Goal: Task Accomplishment & Management: Use online tool/utility

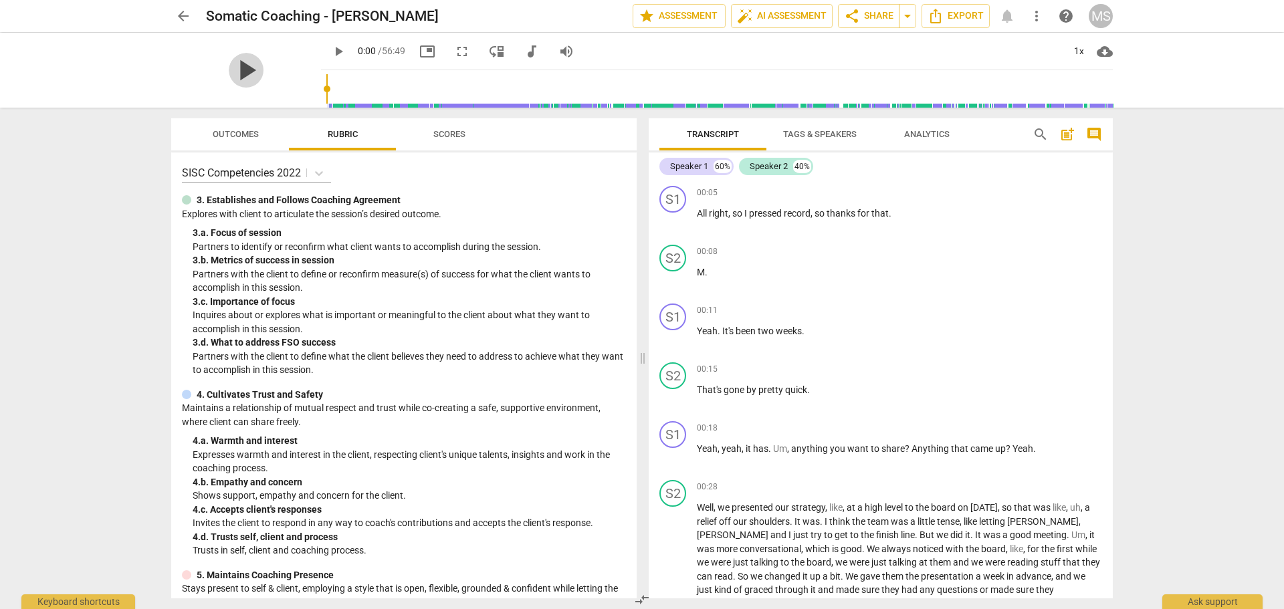
click at [233, 70] on span "play_arrow" at bounding box center [246, 70] width 35 height 35
type input "10"
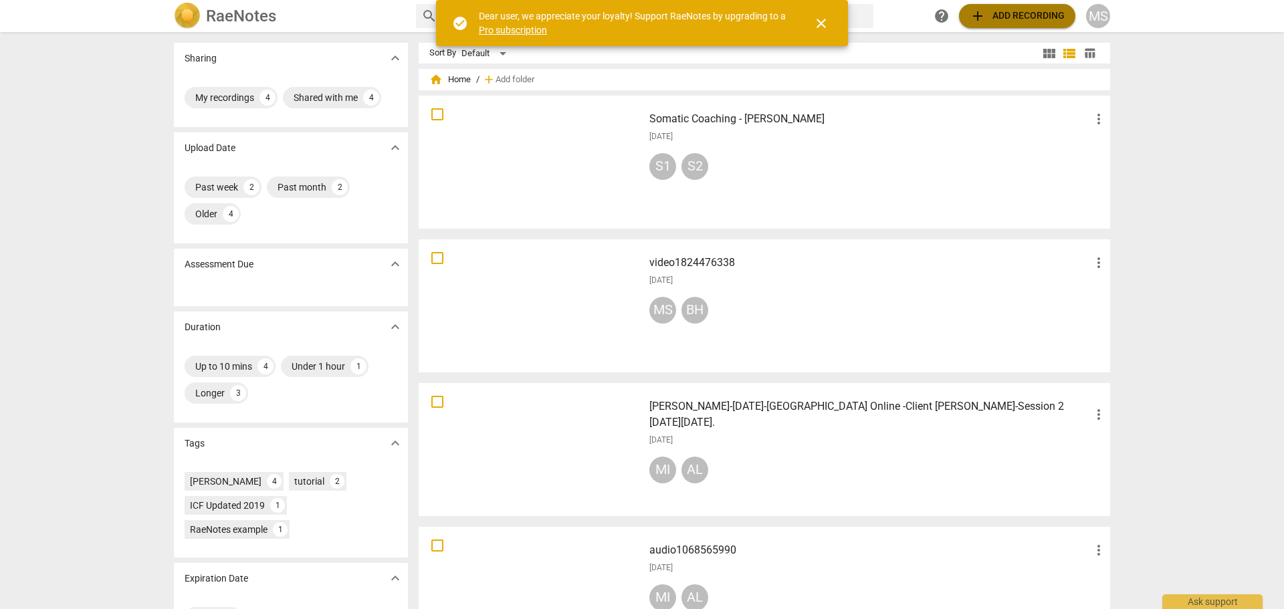
click at [1038, 10] on span "add Add recording" at bounding box center [1016, 16] width 95 height 16
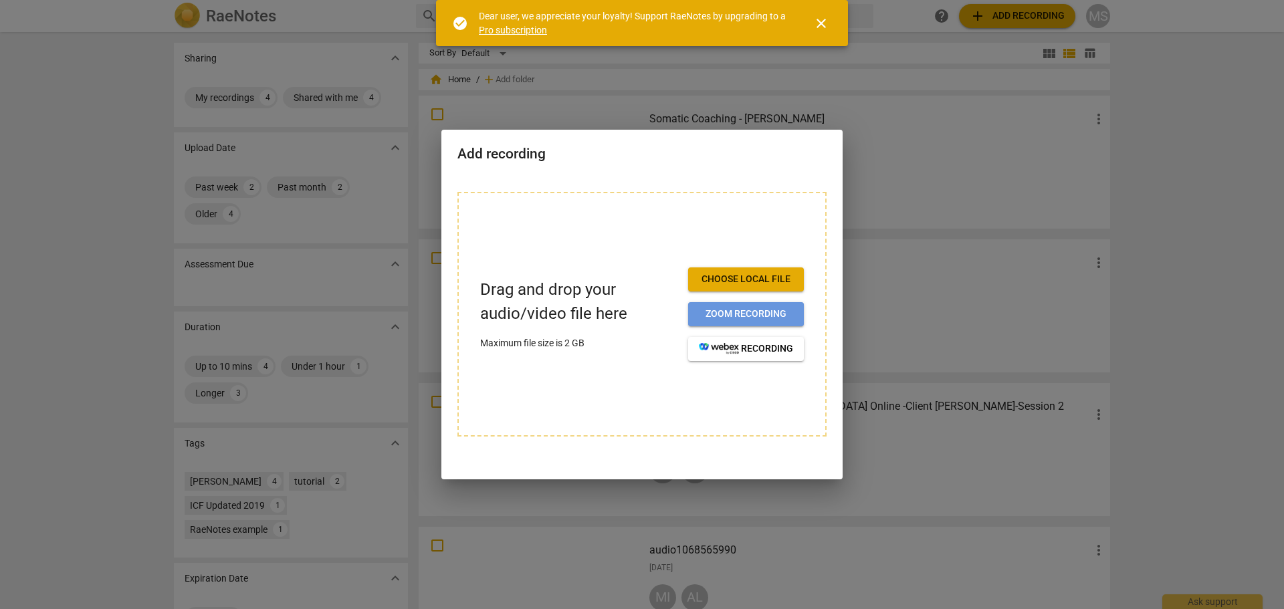
click at [752, 308] on span "Zoom recording" at bounding box center [746, 314] width 94 height 13
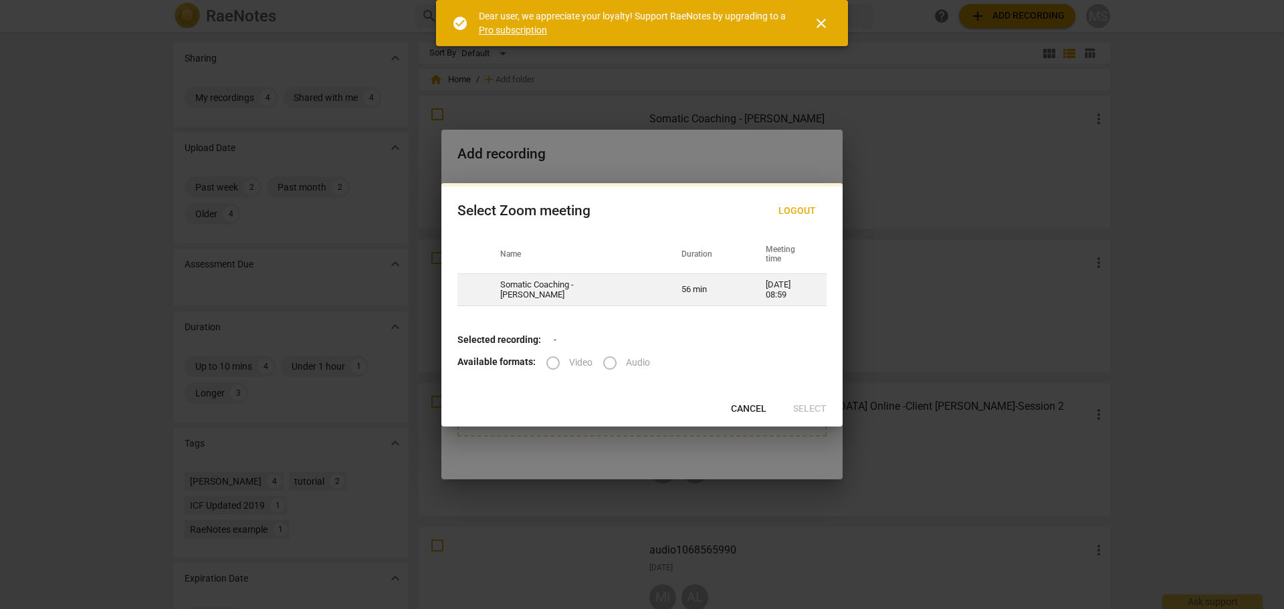
click at [539, 287] on td "Somatic Coaching - [PERSON_NAME]" at bounding box center [574, 290] width 181 height 32
radio input "true"
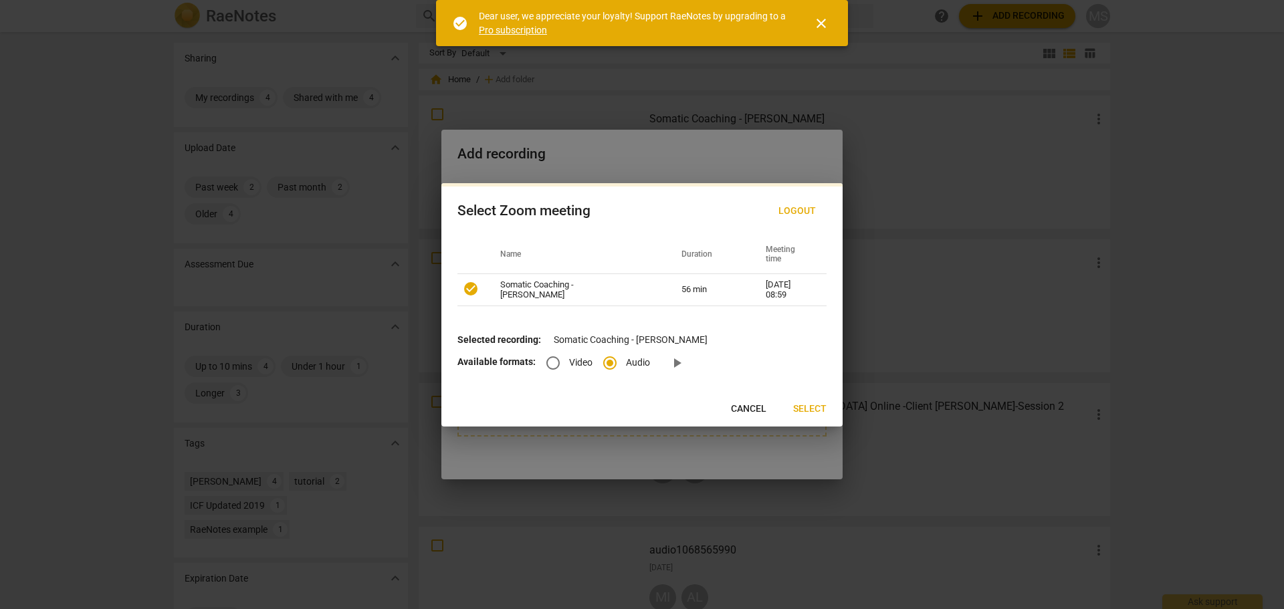
click at [550, 364] on input "Video" at bounding box center [553, 363] width 32 height 32
radio input "true"
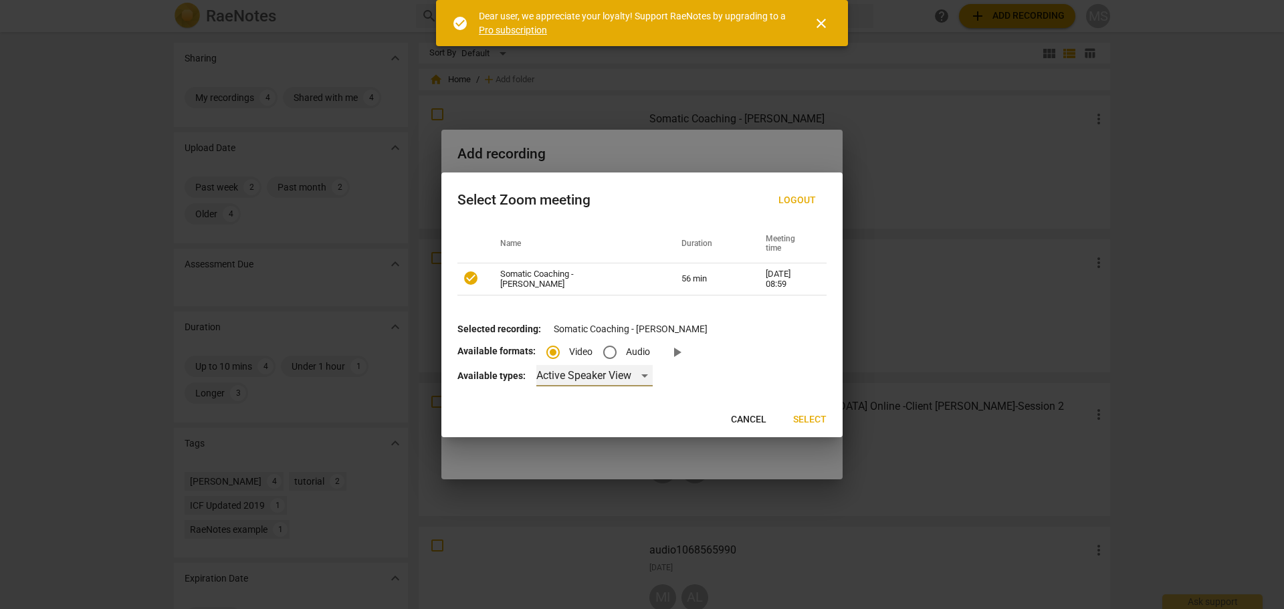
click at [642, 374] on div "Active Speaker View" at bounding box center [594, 375] width 116 height 21
click at [580, 406] on li "Gallery View" at bounding box center [593, 408] width 118 height 32
click at [814, 416] on span "Select" at bounding box center [809, 419] width 33 height 13
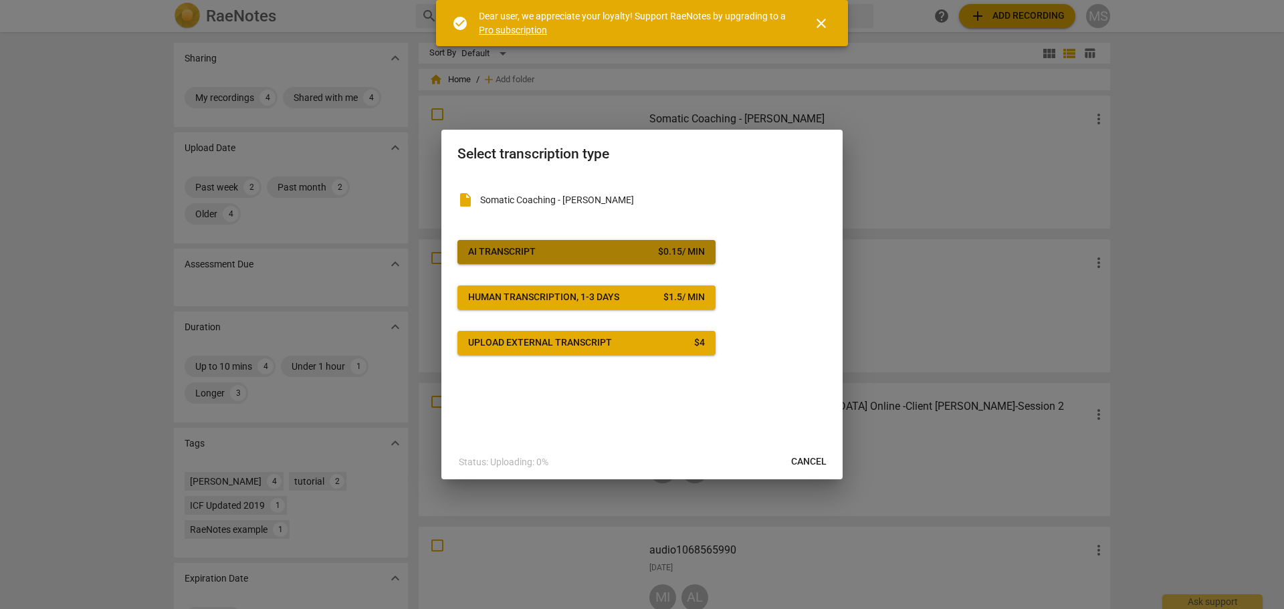
click at [639, 256] on span "AI Transcript $ 0.15 / min" at bounding box center [586, 251] width 237 height 13
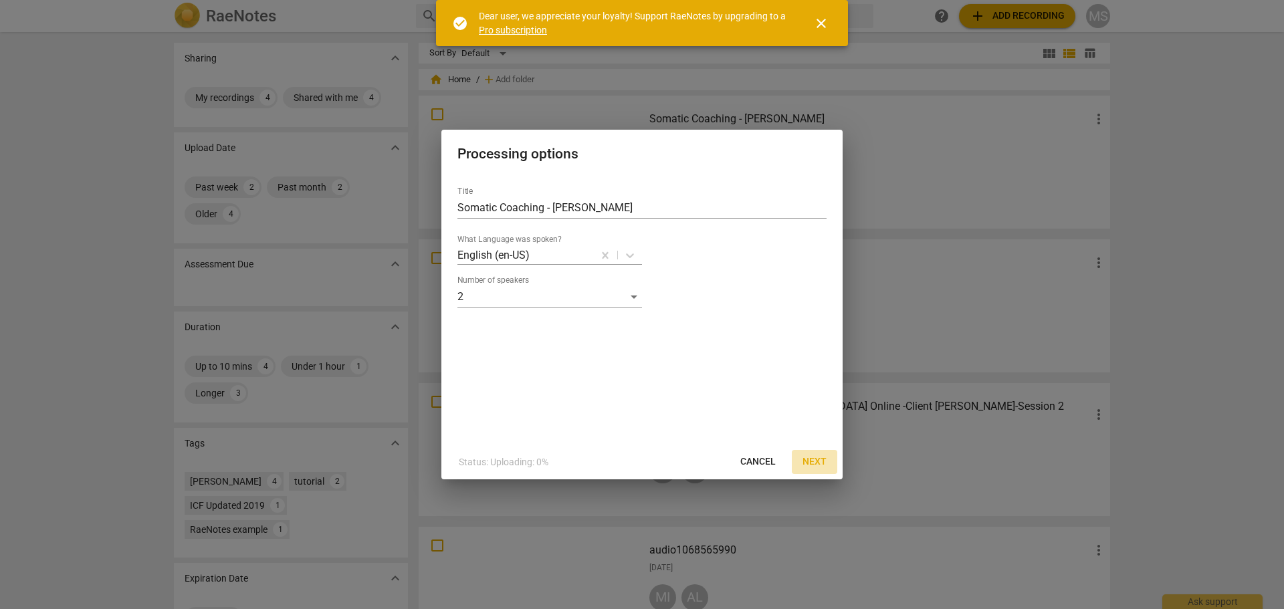
click at [816, 460] on span "Next" at bounding box center [814, 461] width 24 height 13
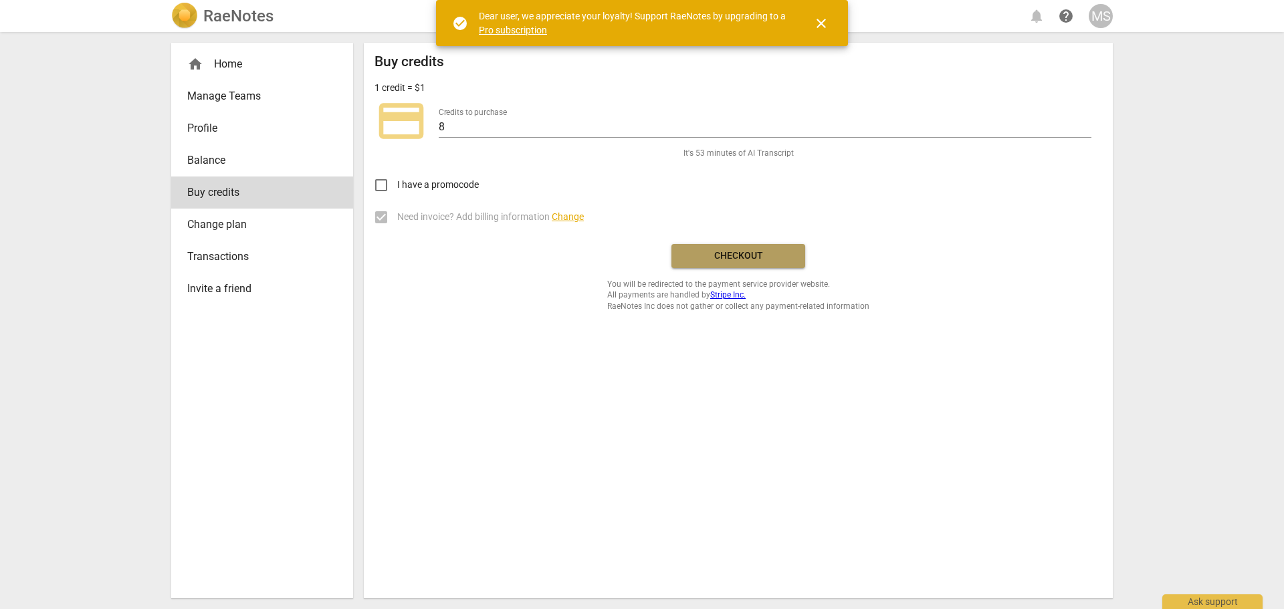
click at [727, 263] on button "Checkout" at bounding box center [738, 256] width 134 height 24
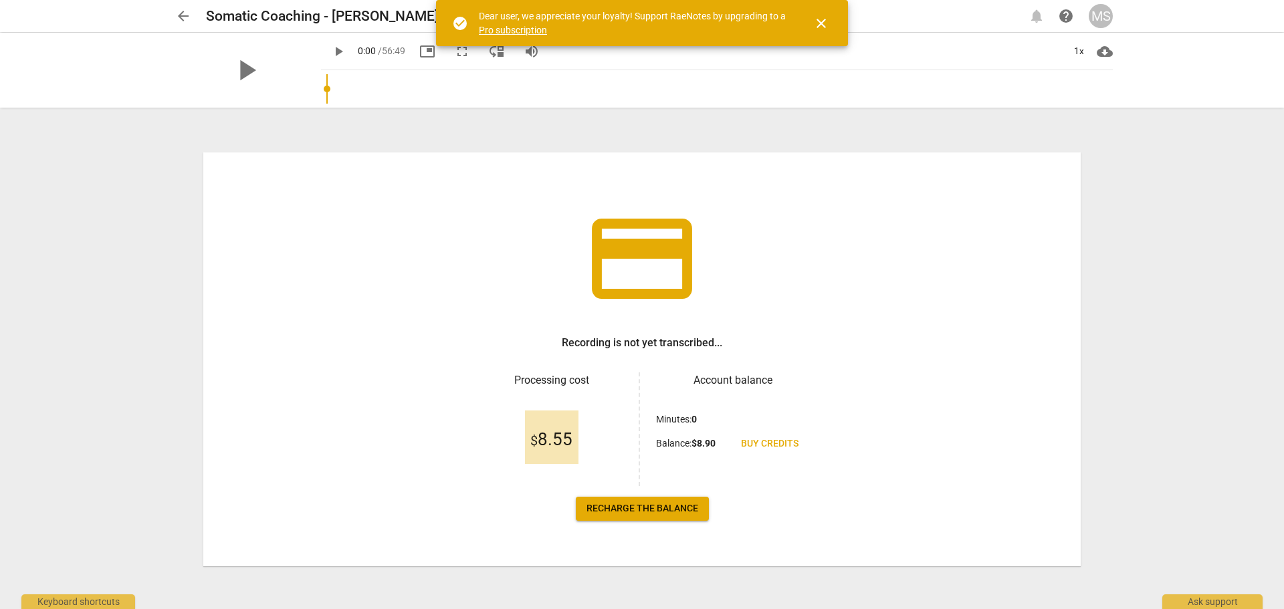
click at [644, 511] on span "Recharge the balance" at bounding box center [642, 508] width 112 height 13
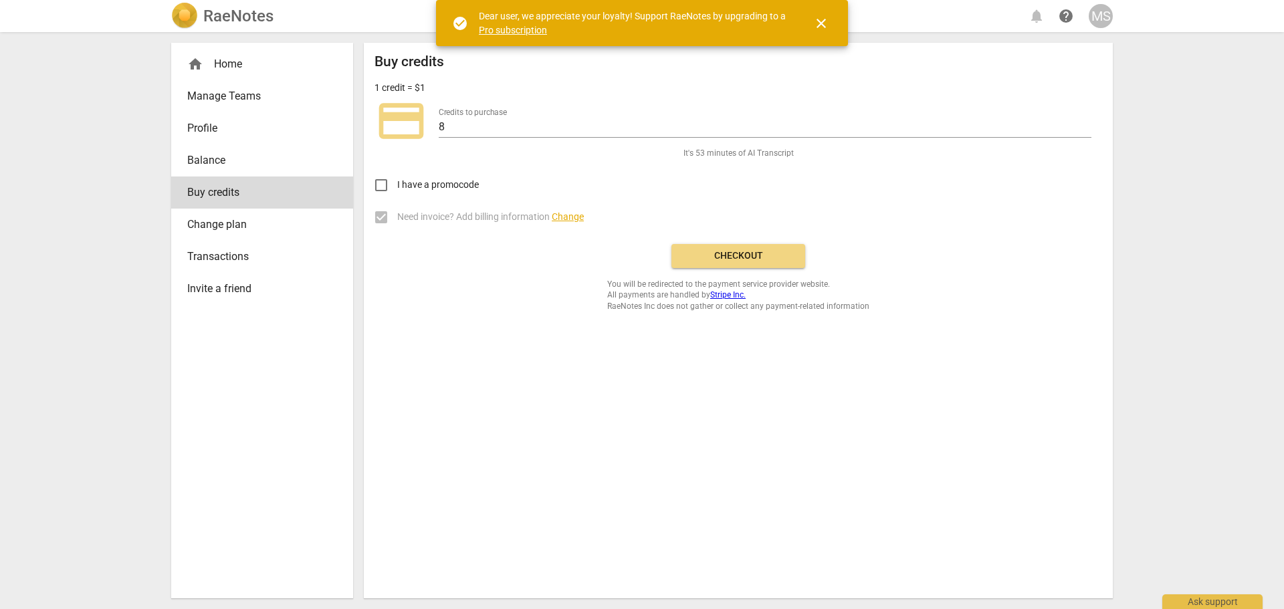
click at [742, 259] on span "Checkout" at bounding box center [738, 255] width 112 height 13
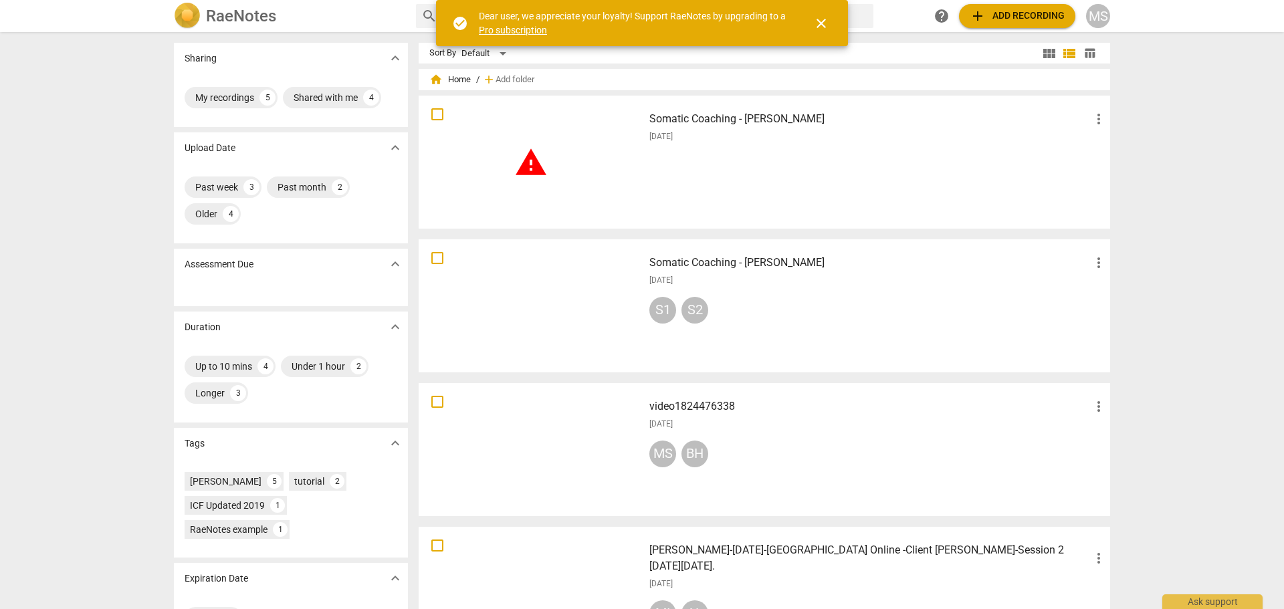
click at [830, 179] on div "Somatic Coaching - [PERSON_NAME] more_vert [DATE]" at bounding box center [877, 162] width 479 height 124
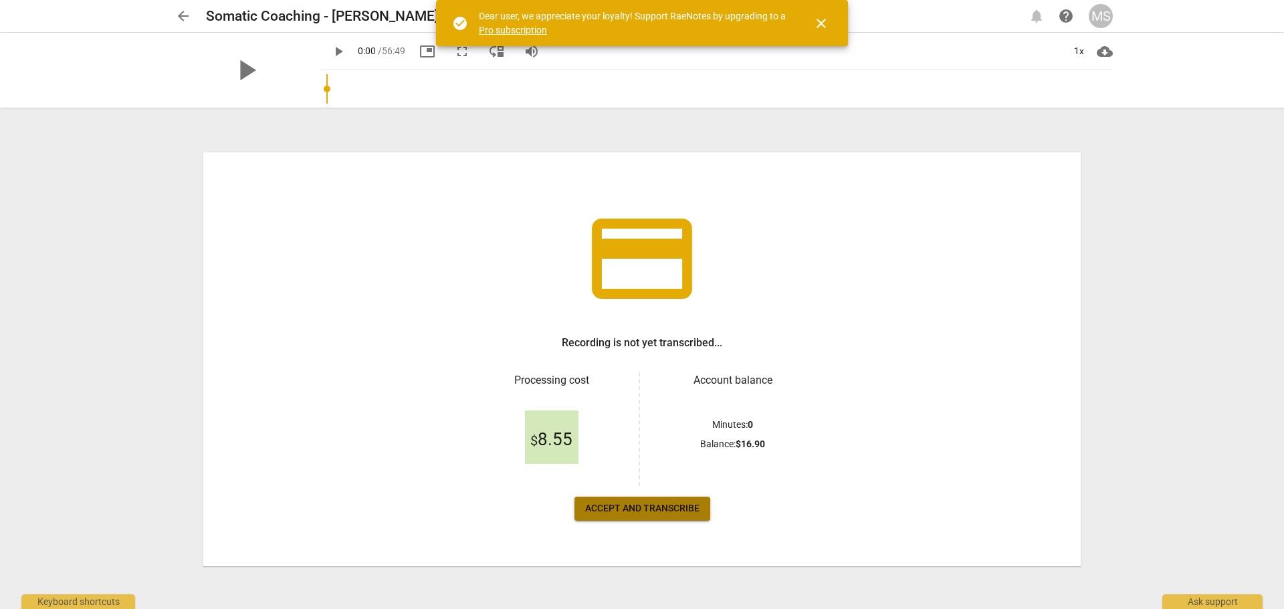
click at [630, 509] on span "Accept and transcribe" at bounding box center [642, 508] width 114 height 13
